Goal: Task Accomplishment & Management: Use online tool/utility

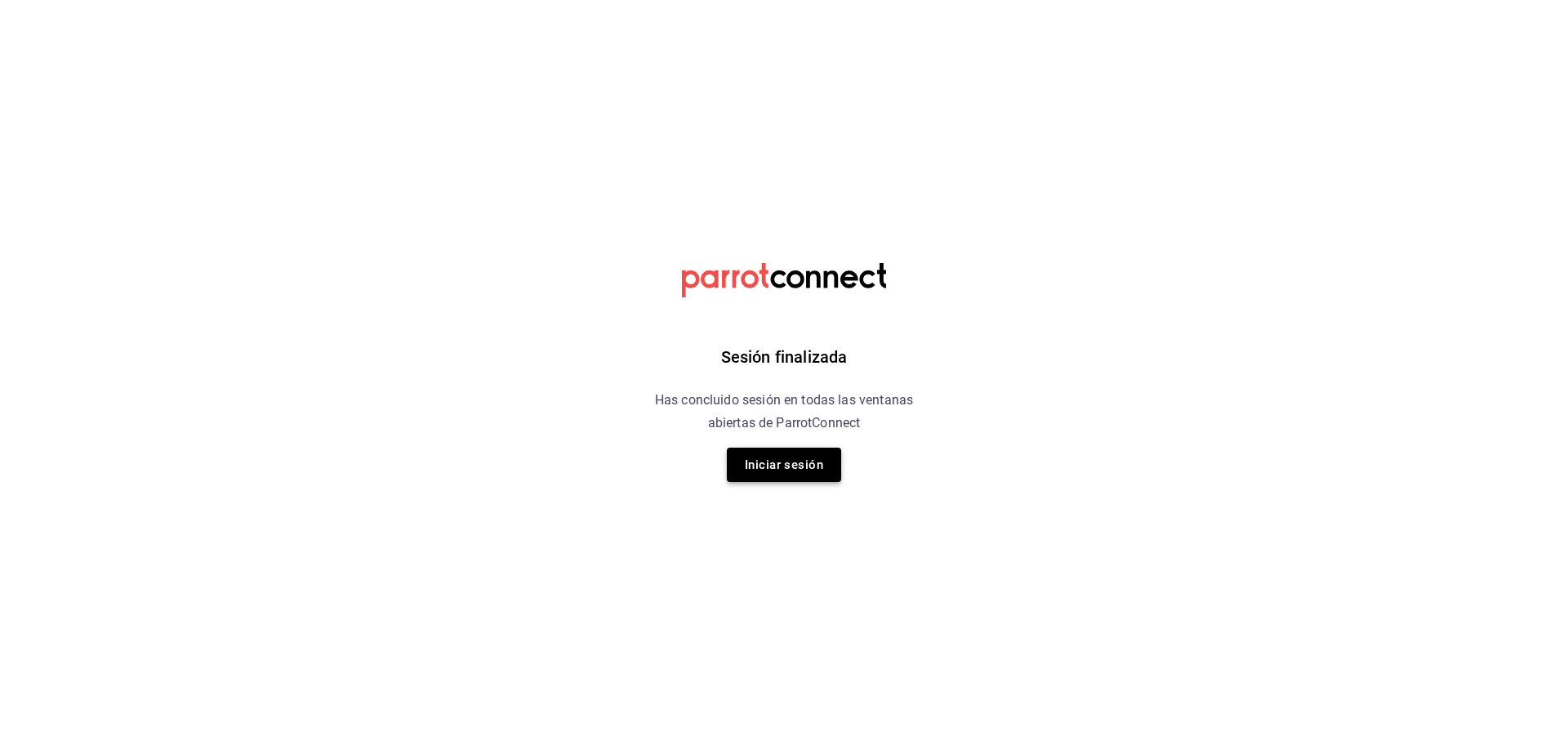
click at [798, 472] on button "Iniciar sesión" at bounding box center [784, 464] width 115 height 35
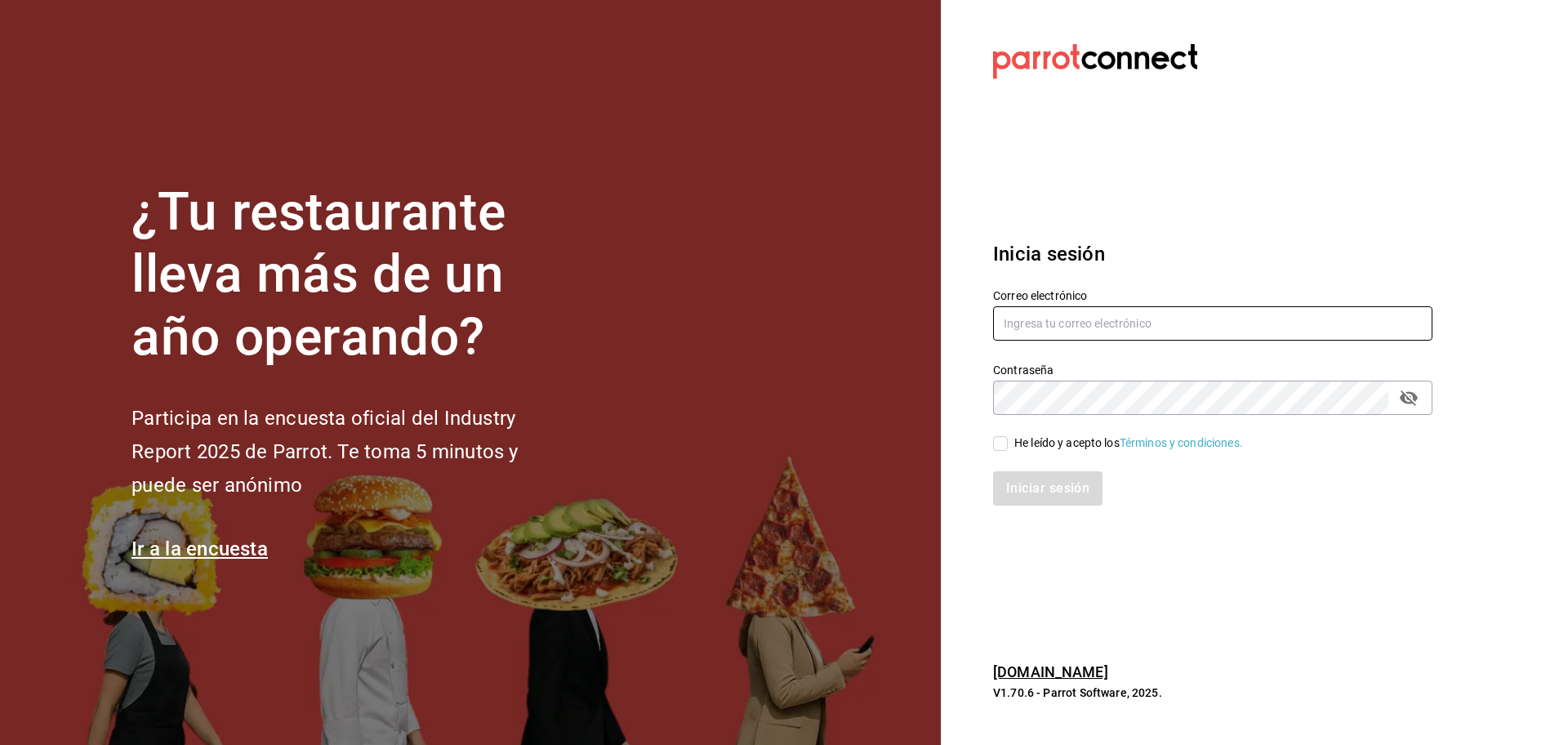
type input "[EMAIL_ADDRESS][DOMAIN_NAME]"
click at [999, 442] on input "He leído y acepto los Términos y condiciones." at bounding box center [1000, 443] width 14 height 14
checkbox input "true"
click at [1027, 472] on button "Iniciar sesión" at bounding box center [1049, 489] width 111 height 35
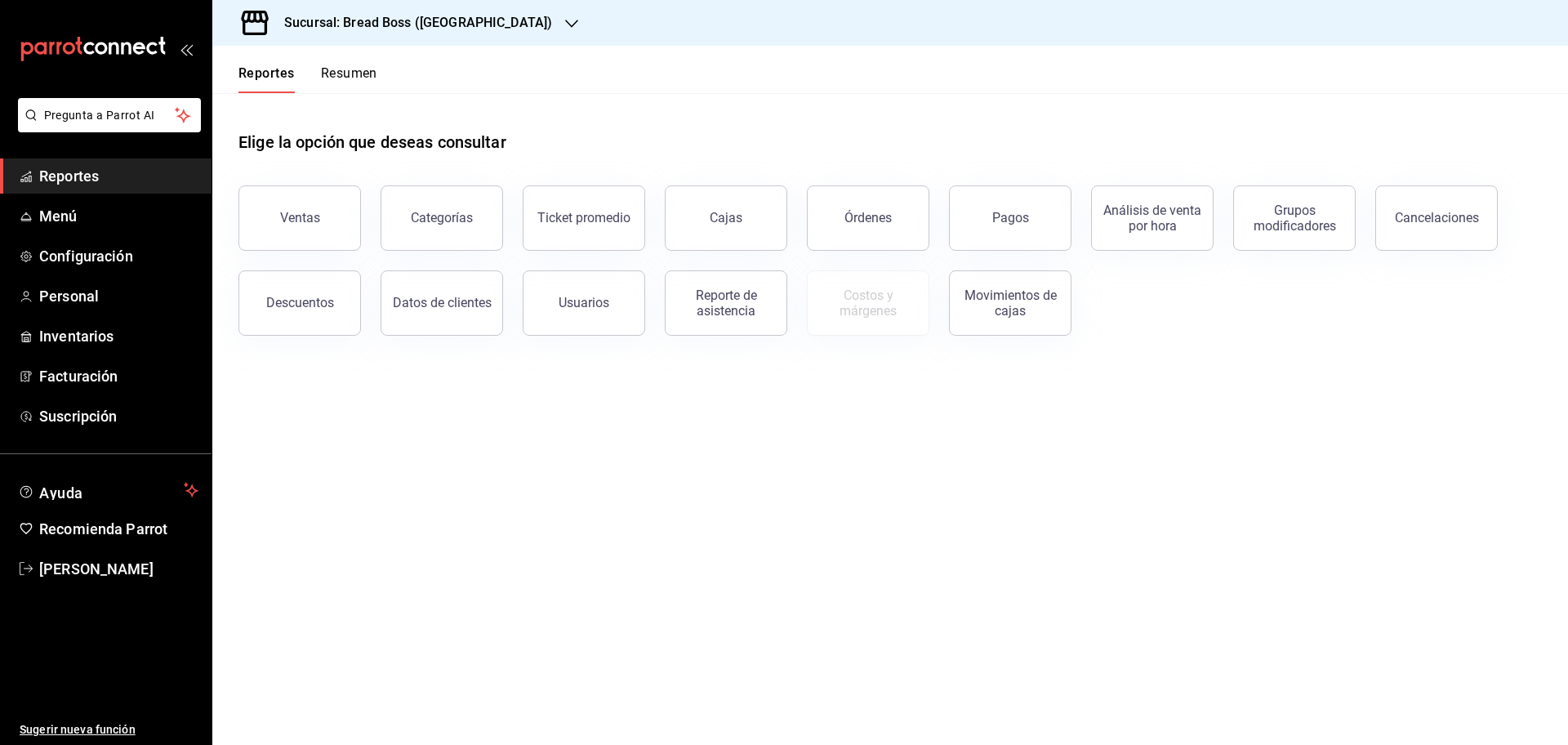
click at [472, 33] on div "Sucursal: Bread Boss ([GEOGRAPHIC_DATA])" at bounding box center [405, 23] width 360 height 46
click at [314, 103] on span "Bread Boss (CDMX)" at bounding box center [276, 107] width 102 height 17
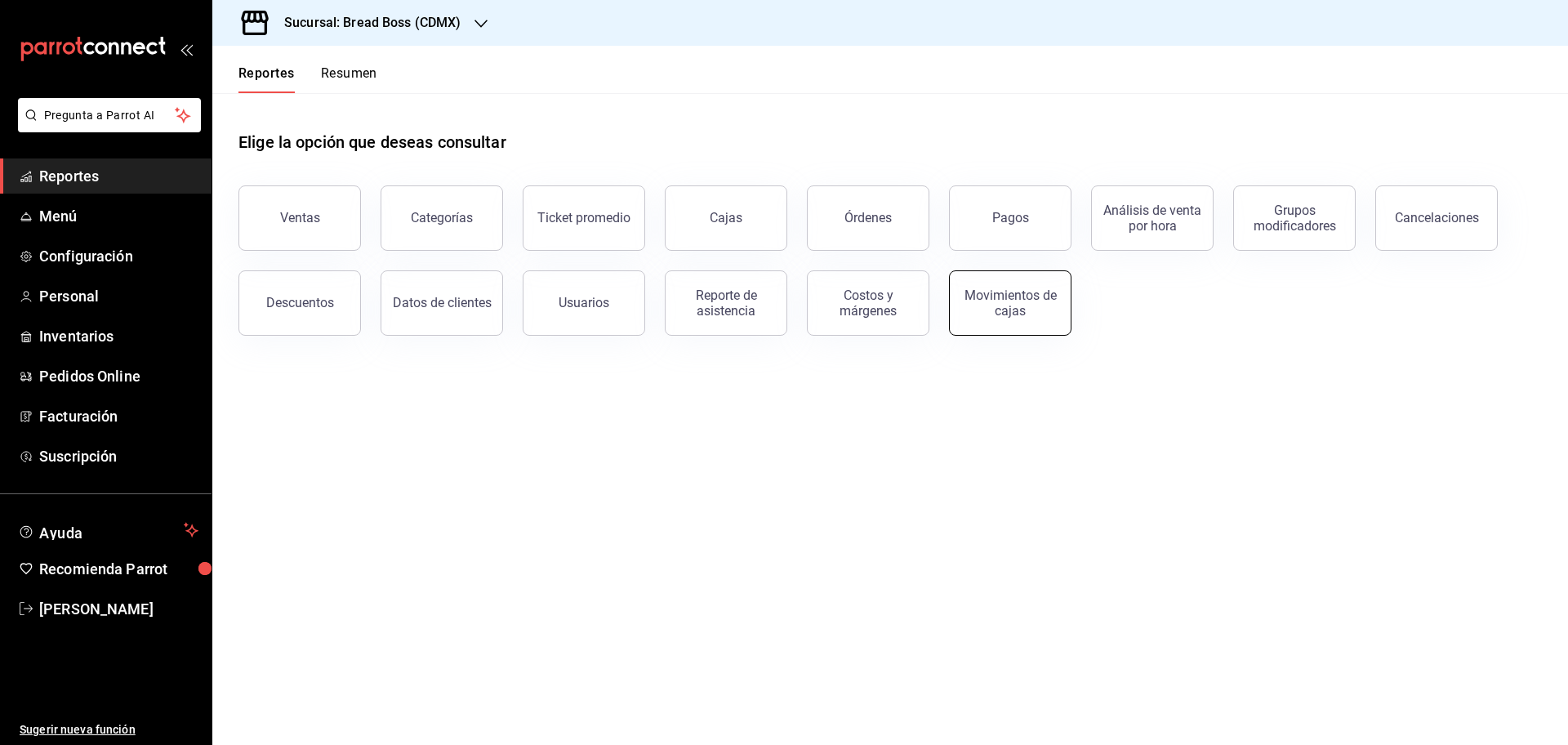
click at [1009, 303] on div "Movimientos de cajas" at bounding box center [1010, 303] width 101 height 31
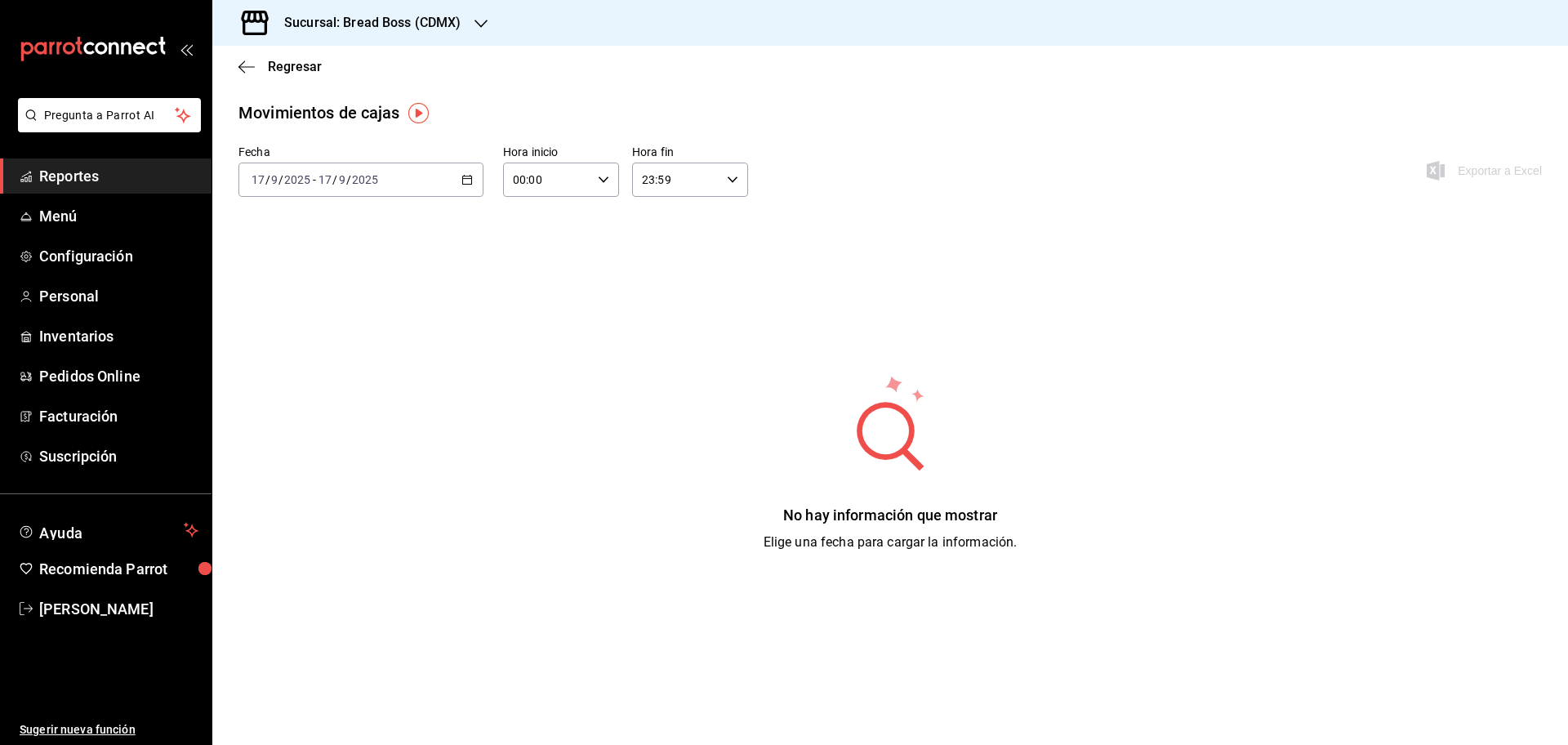
click at [466, 175] on icon "button" at bounding box center [468, 180] width 12 height 12
click at [280, 407] on span "Rango de fechas" at bounding box center [316, 413] width 127 height 17
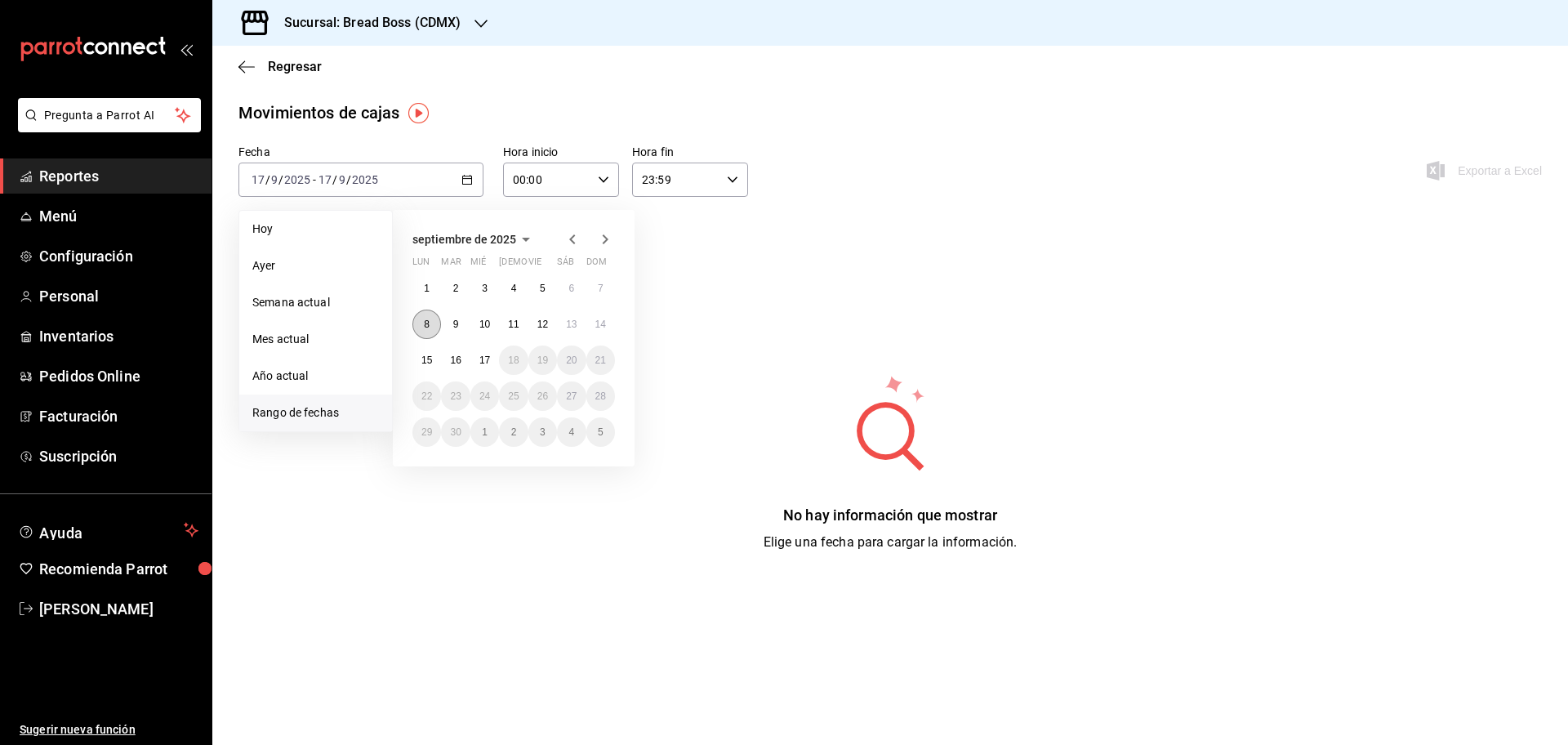
click at [423, 319] on button "8" at bounding box center [427, 324] width 29 height 30
click at [602, 321] on abbr "14" at bounding box center [601, 325] width 11 height 12
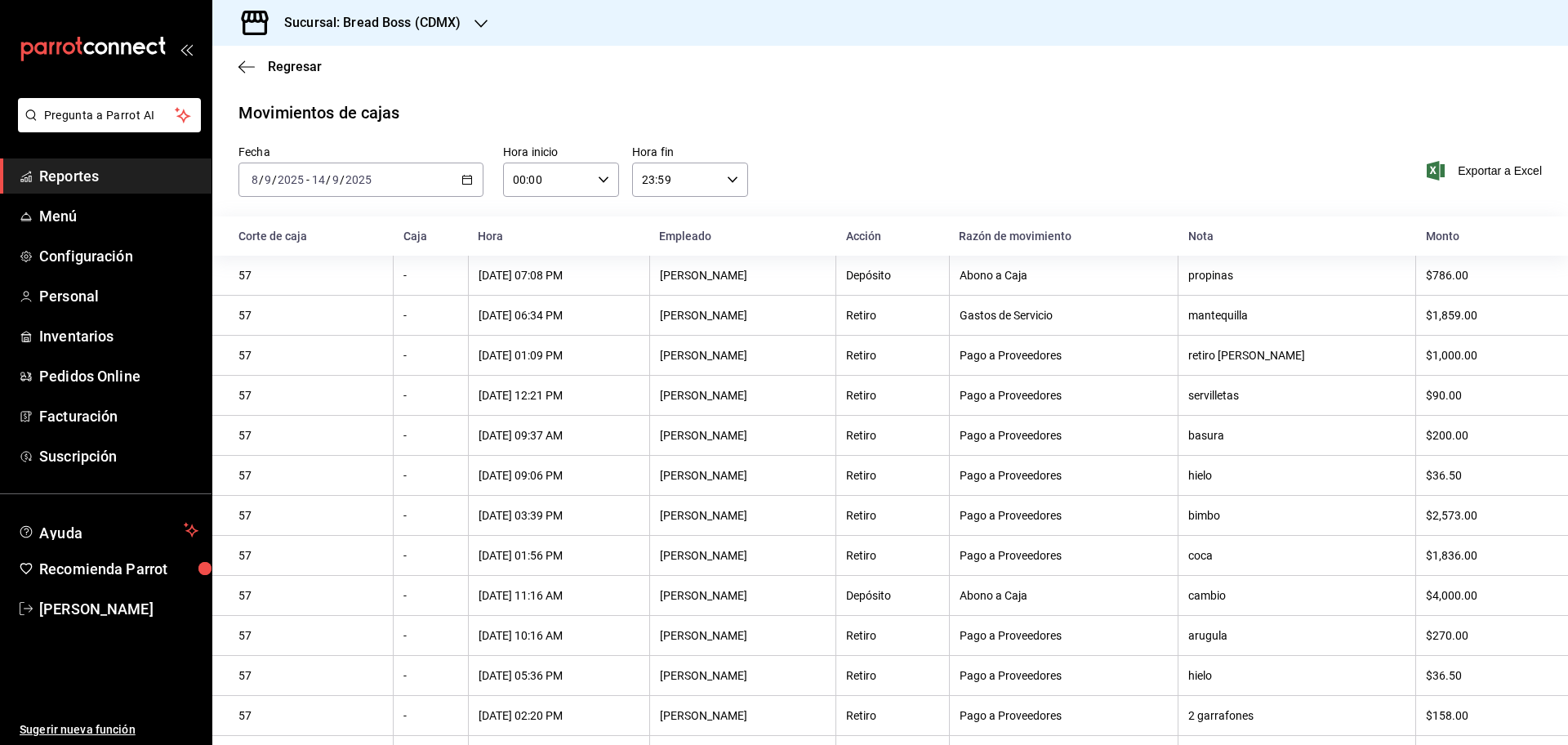
scroll to position [165, 0]
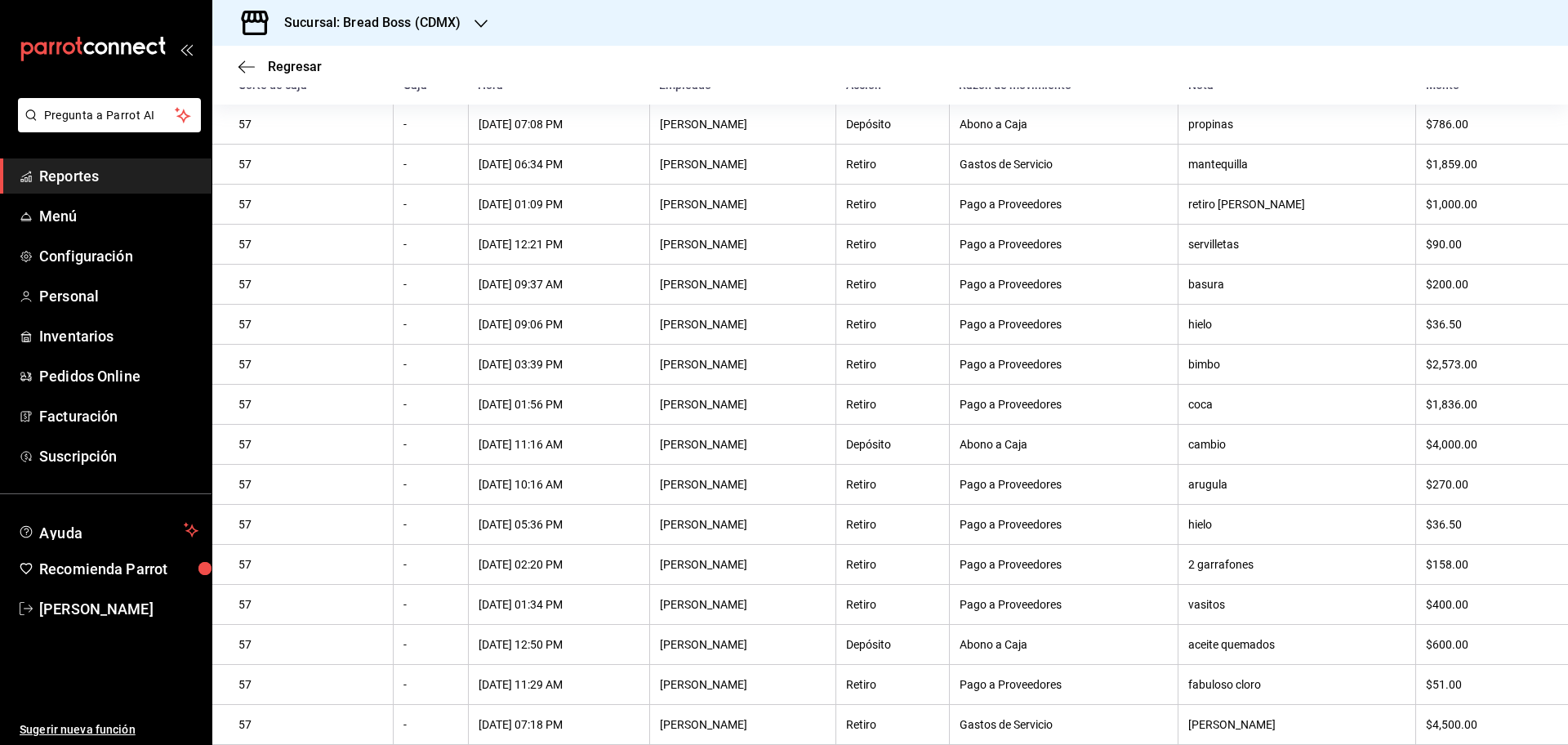
click at [76, 179] on span "Reportes" at bounding box center [118, 176] width 160 height 22
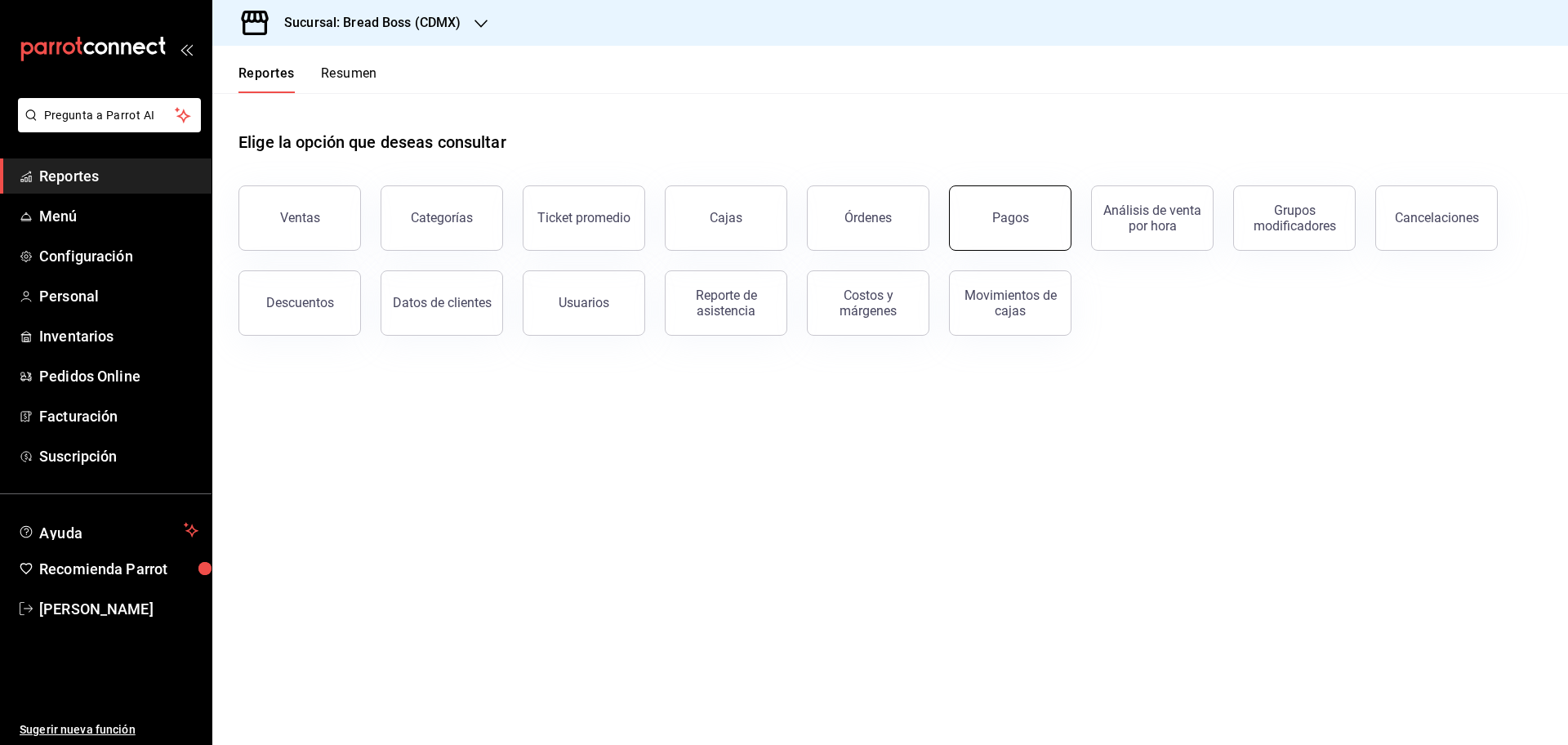
click at [1024, 218] on div "Pagos" at bounding box center [1011, 218] width 37 height 15
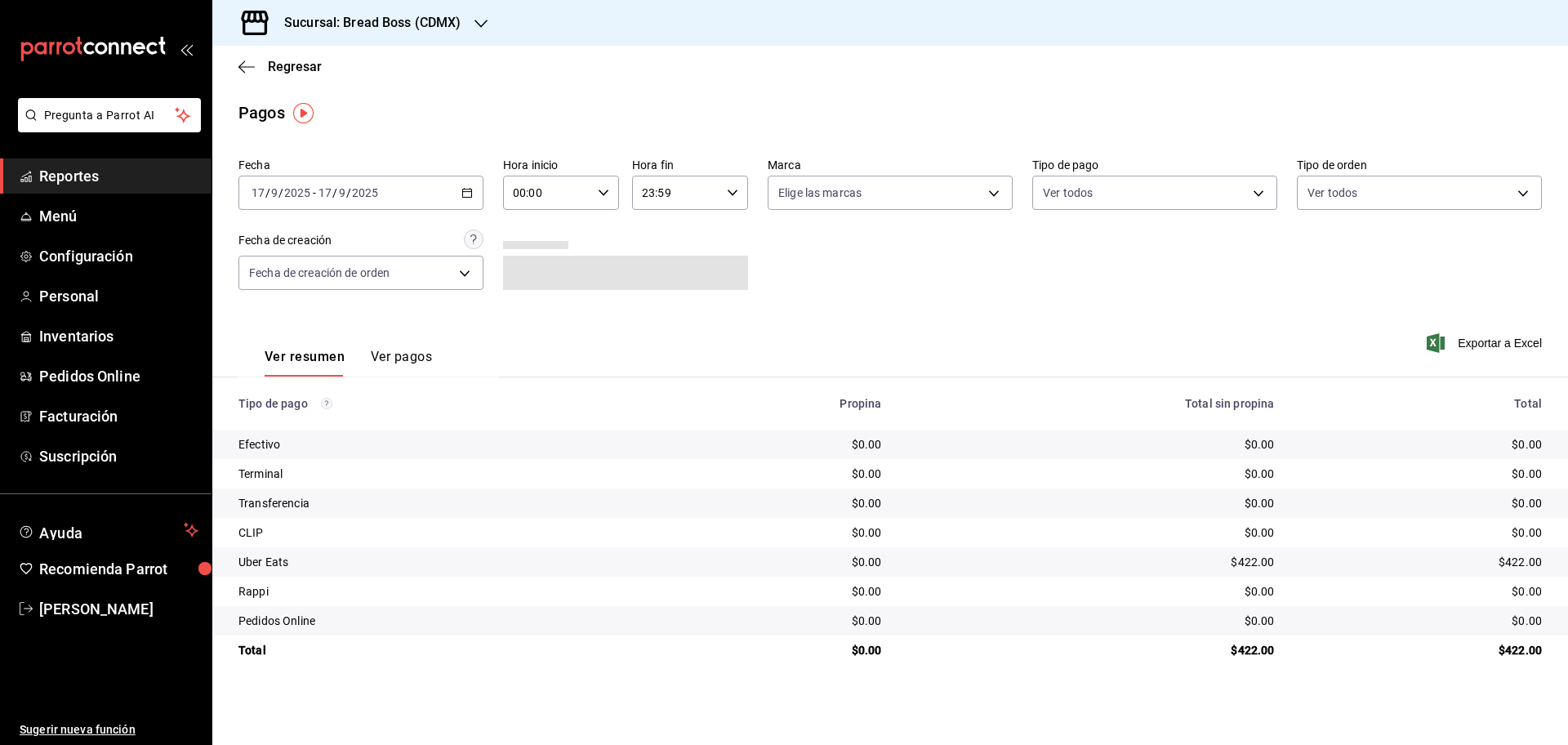
click at [471, 182] on div "[DATE] [DATE] - [DATE] [DATE]" at bounding box center [361, 192] width 245 height 35
click at [347, 421] on span "Rango de fechas" at bounding box center [316, 426] width 127 height 17
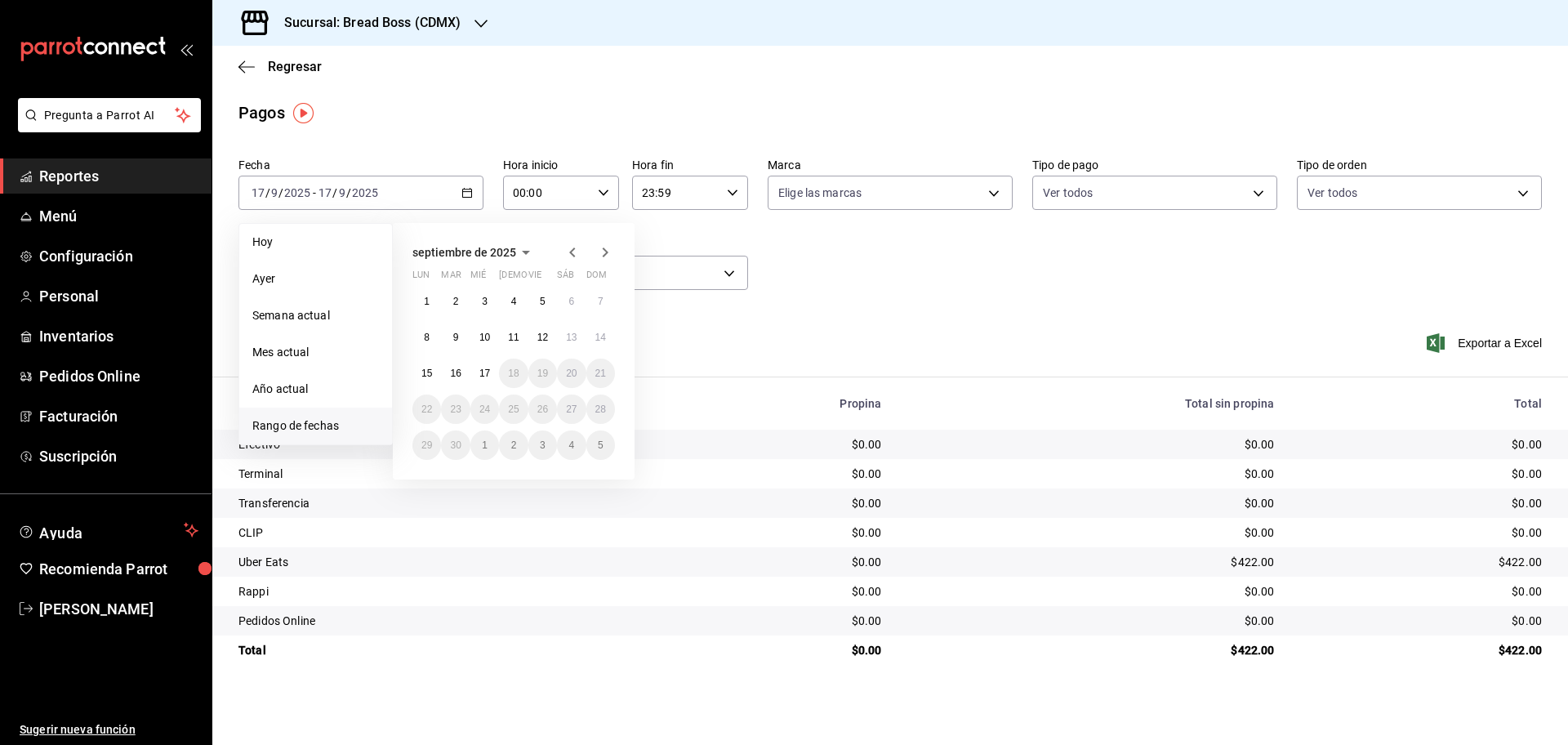
click at [422, 332] on button "8" at bounding box center [427, 337] width 29 height 30
click at [607, 335] on button "14" at bounding box center [601, 337] width 29 height 30
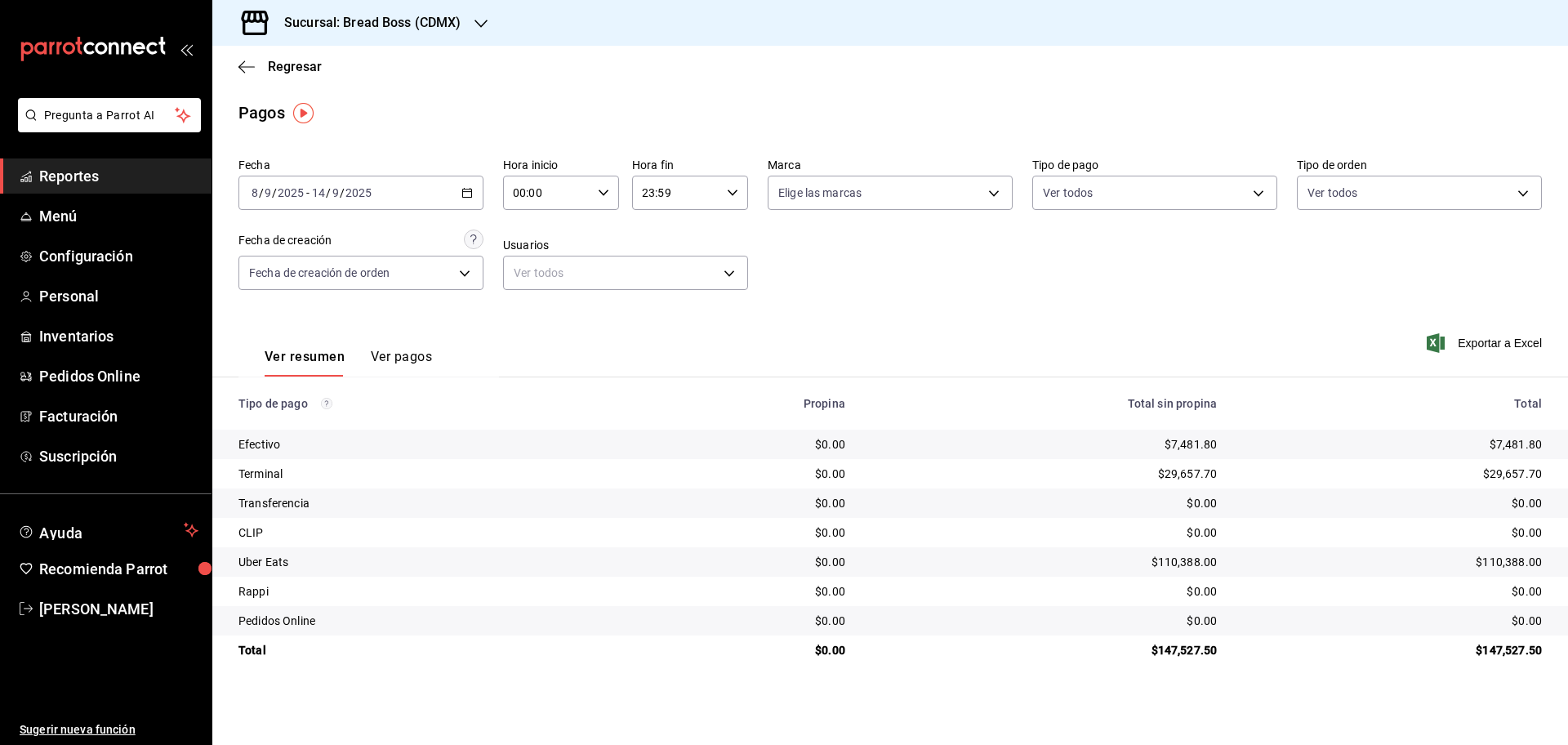
click at [123, 173] on span "Reportes" at bounding box center [118, 176] width 160 height 22
